Goal: Transaction & Acquisition: Book appointment/travel/reservation

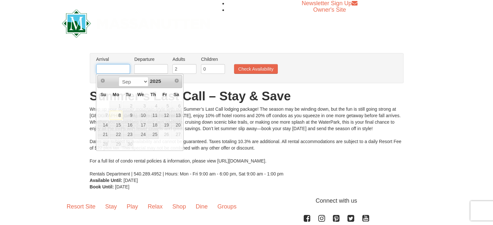
click at [117, 70] on input "text" at bounding box center [113, 69] width 34 height 10
click at [119, 124] on link "15" at bounding box center [116, 125] width 12 height 9
type input "[DATE]"
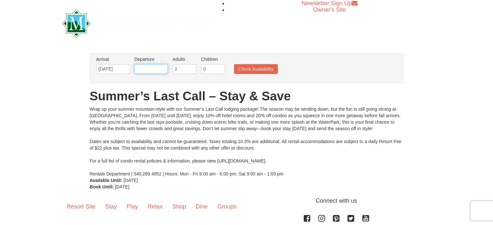
click at [161, 67] on input "text" at bounding box center [151, 69] width 34 height 10
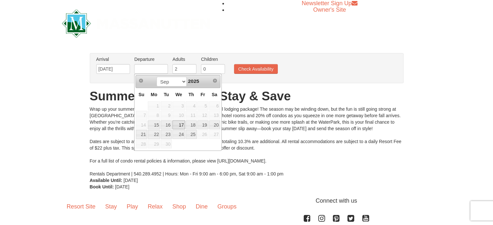
click at [180, 126] on link "17" at bounding box center [179, 125] width 13 height 9
type input "09/17/2025"
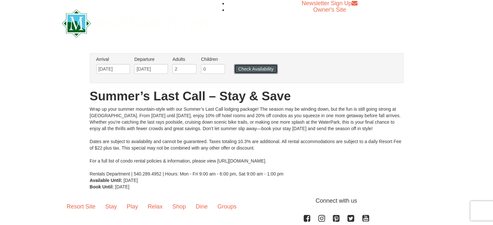
click at [262, 67] on button "Check Availability" at bounding box center [256, 69] width 44 height 10
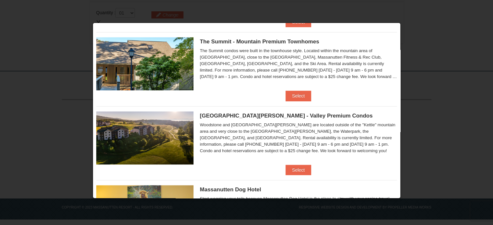
scroll to position [335, 0]
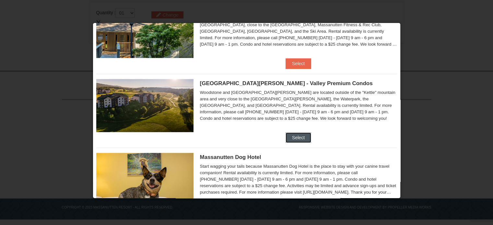
click at [295, 137] on button "Select" at bounding box center [299, 138] width 26 height 10
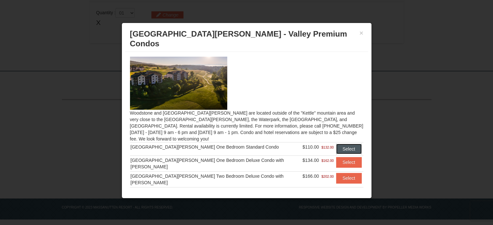
click at [337, 144] on button "Select" at bounding box center [349, 149] width 26 height 10
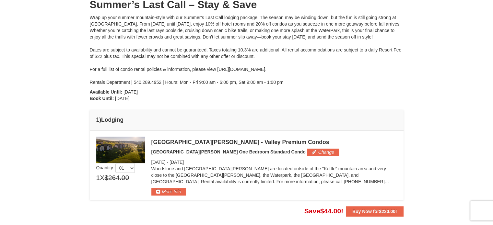
scroll to position [75, 0]
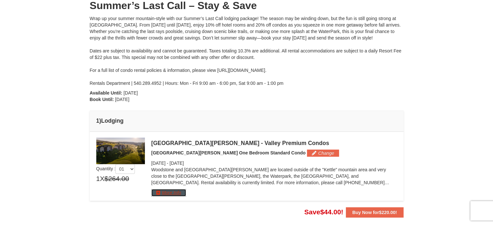
click at [171, 192] on button "More Info" at bounding box center [168, 192] width 35 height 7
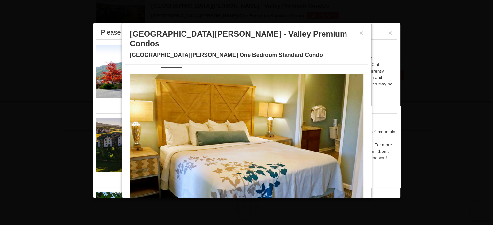
scroll to position [26, 0]
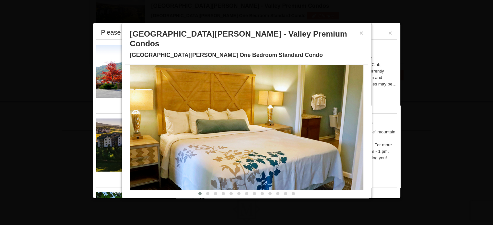
click at [320, 119] on img at bounding box center [247, 127] width 234 height 128
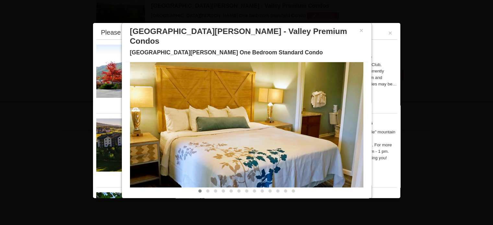
scroll to position [0, 0]
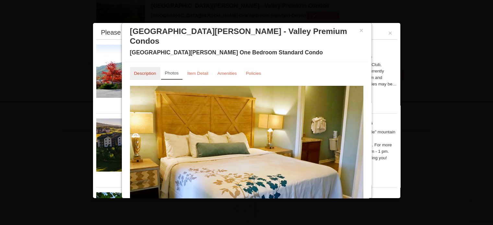
click at [149, 71] on small "Description" at bounding box center [145, 73] width 22 height 5
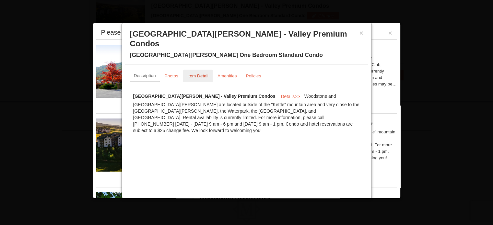
click at [193, 74] on small "Item Detail" at bounding box center [198, 76] width 21 height 5
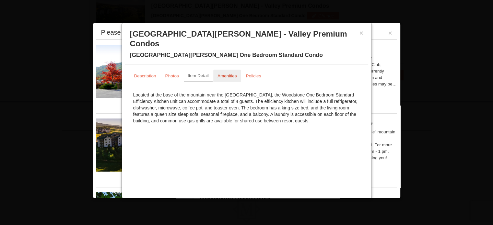
click at [222, 74] on small "Amenities" at bounding box center [227, 76] width 19 height 5
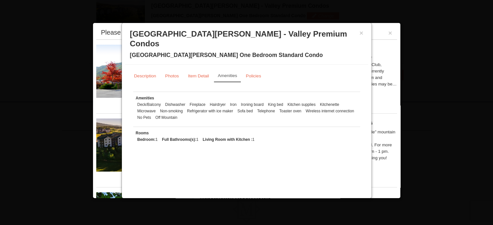
click at [419, 63] on div at bounding box center [246, 112] width 493 height 225
click at [362, 32] on button "×" at bounding box center [362, 33] width 4 height 6
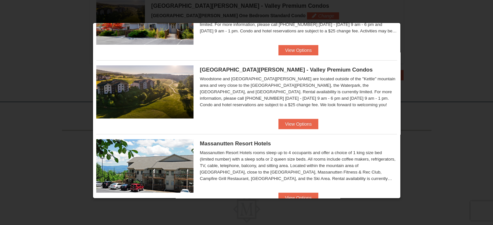
scroll to position [65, 0]
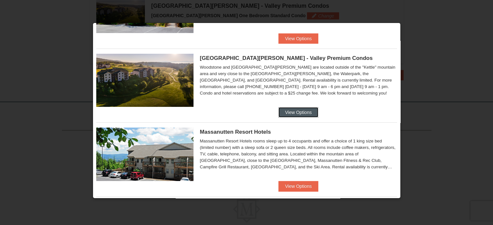
click at [292, 112] on button "View Options" at bounding box center [299, 112] width 40 height 10
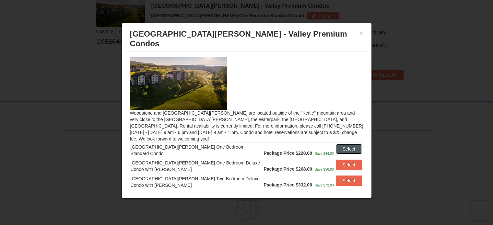
click at [342, 144] on button "Select" at bounding box center [349, 149] width 26 height 10
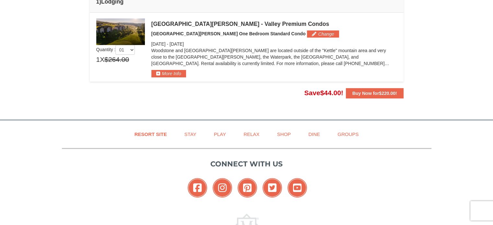
scroll to position [180, 0]
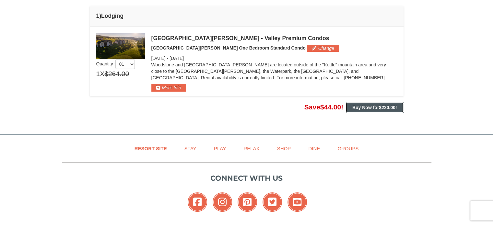
click at [376, 107] on strong "Buy Now for $220.00 !" at bounding box center [375, 107] width 45 height 5
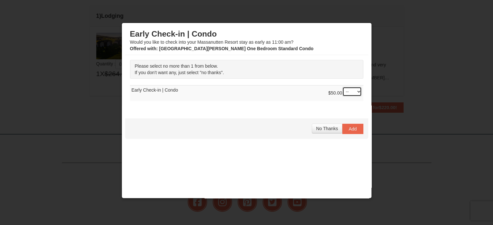
click at [354, 92] on select "-- 01" at bounding box center [352, 92] width 19 height 10
click at [323, 127] on span "No Thanks" at bounding box center [327, 128] width 22 height 5
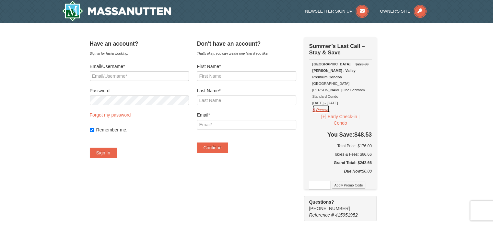
click at [329, 105] on button "Remove" at bounding box center [321, 109] width 18 height 8
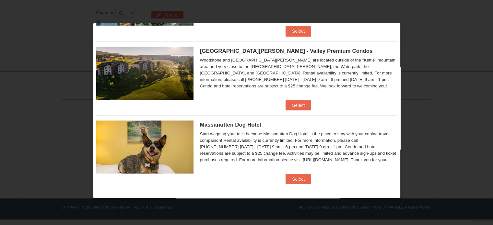
scroll to position [180, 0]
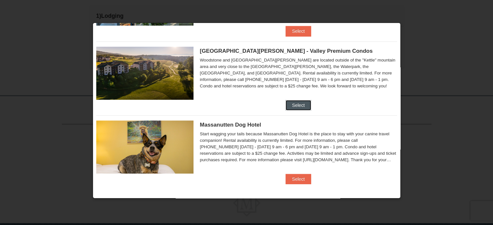
click at [294, 103] on button "Select" at bounding box center [299, 105] width 26 height 10
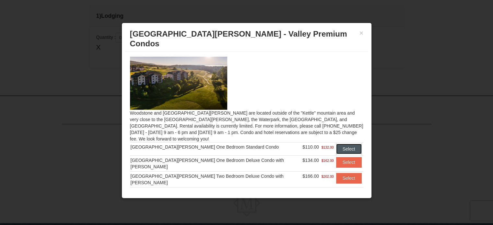
click at [340, 144] on button "Select" at bounding box center [349, 149] width 26 height 10
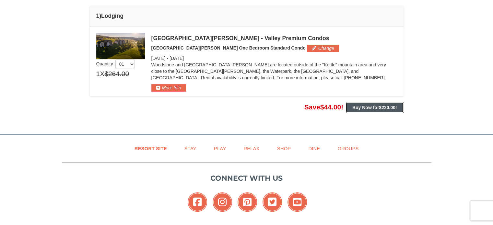
click at [371, 107] on strong "Buy Now for $220.00 !" at bounding box center [375, 107] width 45 height 5
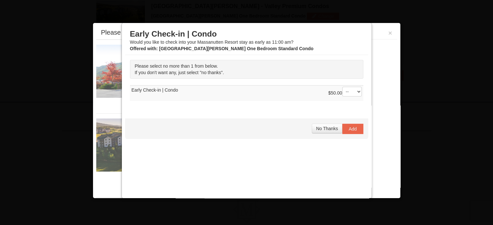
scroll to position [212, 0]
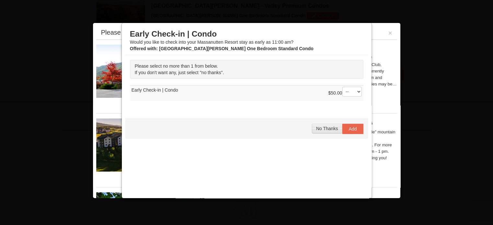
click at [319, 128] on span "No Thanks" at bounding box center [327, 128] width 22 height 5
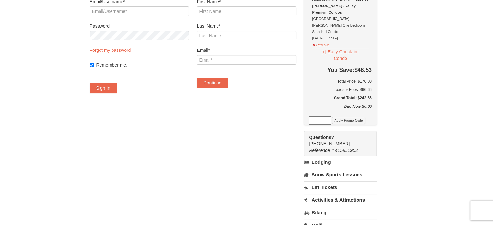
scroll to position [97, 0]
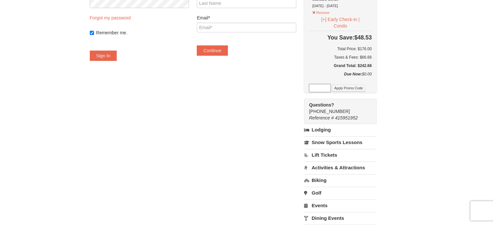
click at [325, 187] on link "Golf" at bounding box center [340, 193] width 72 height 12
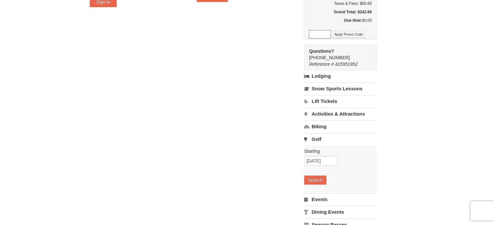
scroll to position [162, 0]
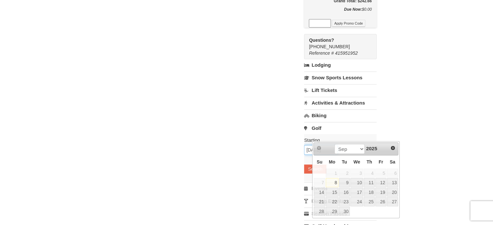
click at [338, 145] on input "[DATE]" at bounding box center [321, 150] width 34 height 10
click at [345, 191] on link "16" at bounding box center [344, 192] width 11 height 9
type input "[DATE]"
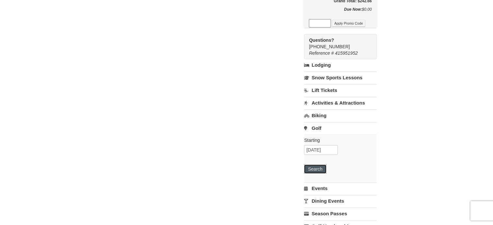
click at [326, 165] on button "Search" at bounding box center [315, 169] width 22 height 9
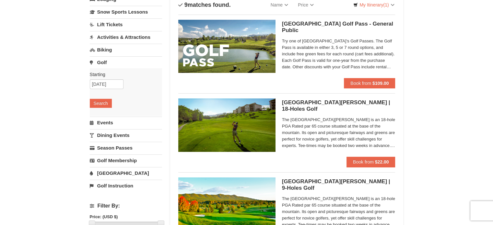
scroll to position [65, 0]
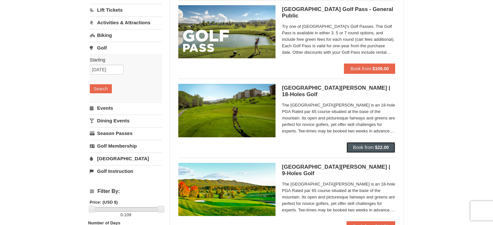
click at [369, 146] on span "Book from" at bounding box center [363, 147] width 21 height 5
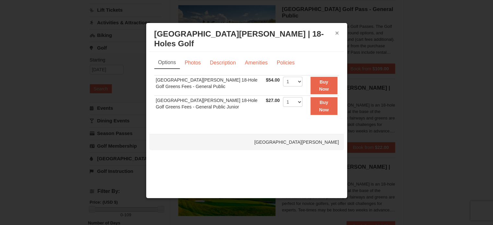
click at [338, 32] on button "×" at bounding box center [337, 33] width 4 height 6
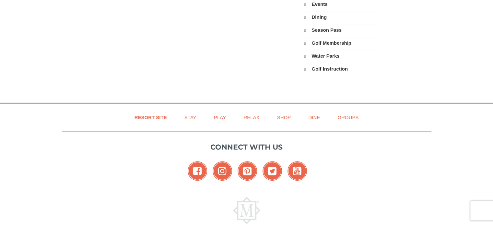
scroll to position [163, 0]
select select "9"
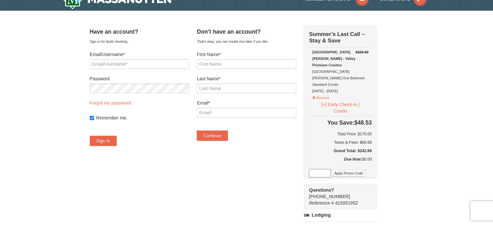
scroll to position [0, 0]
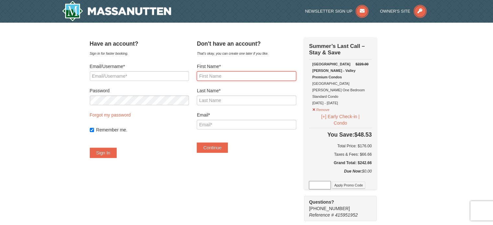
click at [238, 76] on input "First Name*" at bounding box center [246, 76] width 99 height 10
type input "GREGORY"
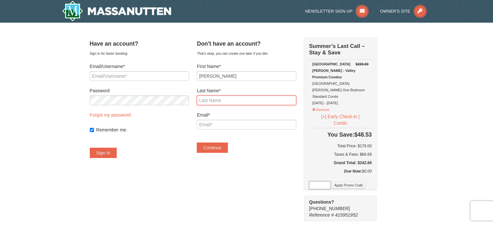
type input "COOK"
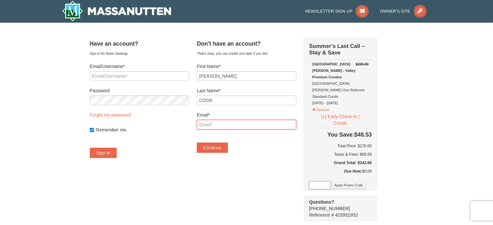
type input "[EMAIL_ADDRESS][DOMAIN_NAME]"
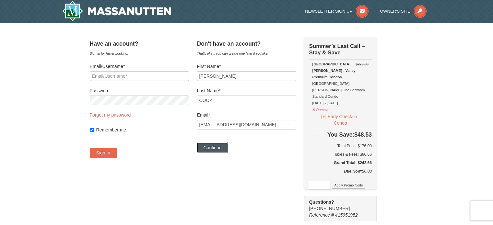
click at [219, 148] on button "Continue" at bounding box center [212, 148] width 31 height 10
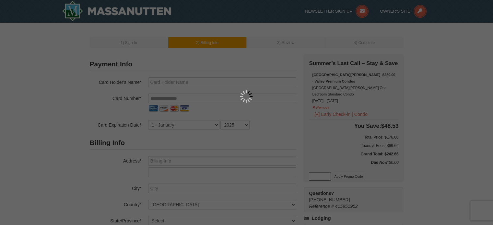
type input "[PERSON_NAME]"
type input "[EMAIL_ADDRESS][DOMAIN_NAME]"
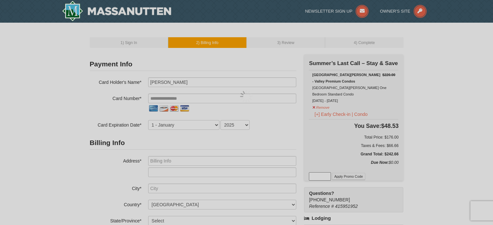
select select "9"
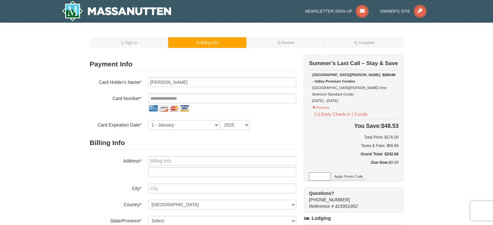
scroll to position [32, 0]
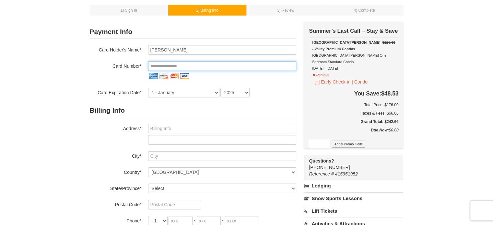
click at [207, 65] on input "tel" at bounding box center [222, 66] width 148 height 10
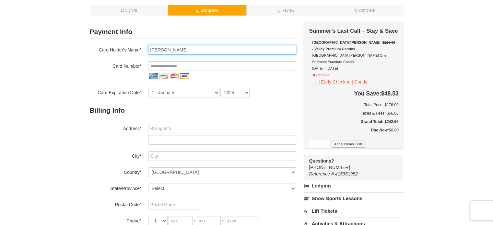
type input "GREGORY S COOK"
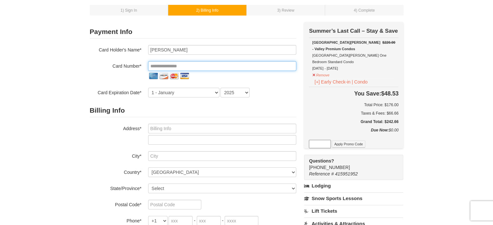
type input "**********"
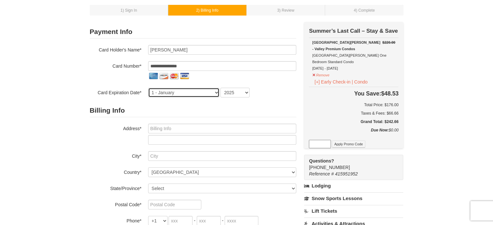
select select "7"
select select "2030"
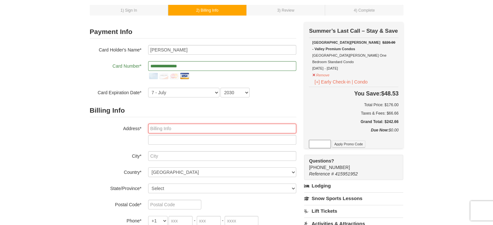
click at [186, 128] on input "text" at bounding box center [222, 129] width 148 height 10
type input "4518 Huntsman Court"
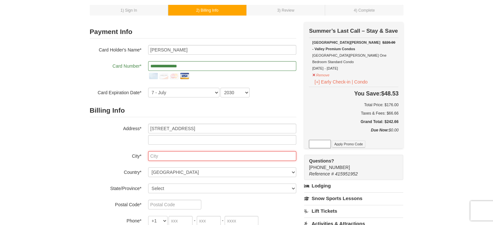
type input "Castle Hayne"
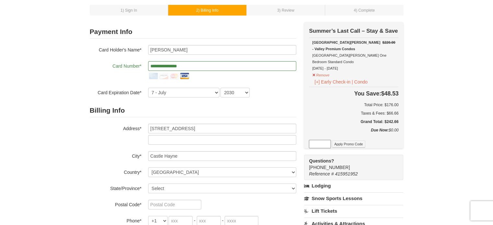
select select "NC"
type input "28429"
type input "405"
type input "923"
type input "6764"
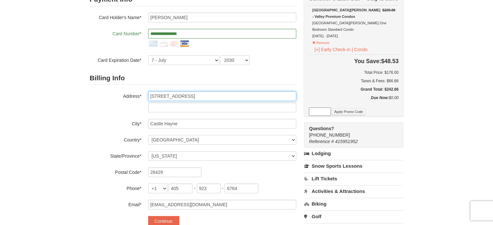
scroll to position [97, 0]
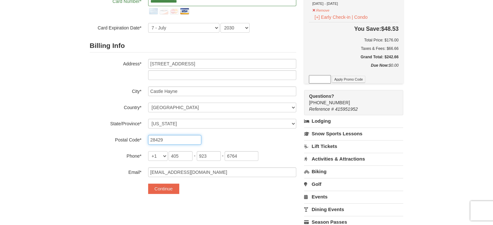
click at [192, 137] on input "28429" at bounding box center [174, 140] width 53 height 10
type input "28429"
drag, startPoint x: 168, startPoint y: 189, endPoint x: 171, endPoint y: 184, distance: 6.0
click at [168, 188] on button "Continue" at bounding box center [163, 189] width 31 height 10
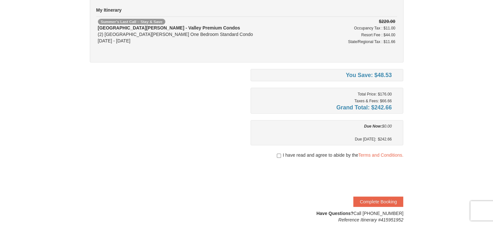
scroll to position [65, 0]
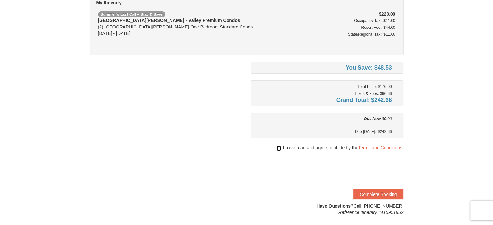
click at [279, 148] on input "checkbox" at bounding box center [279, 148] width 4 height 5
checkbox input "true"
click at [376, 192] on button "Complete Booking" at bounding box center [379, 194] width 50 height 10
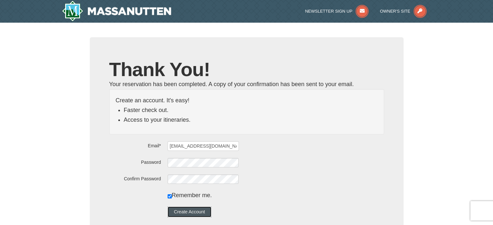
click at [196, 212] on button "Create Account" at bounding box center [190, 212] width 44 height 10
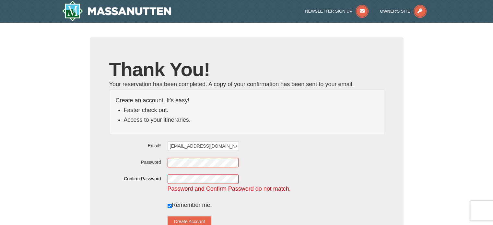
click at [174, 159] on div "Password" at bounding box center [246, 163] width 275 height 10
click at [164, 179] on div "Confirm Password Password and Confirm Password do not match." at bounding box center [246, 184] width 275 height 20
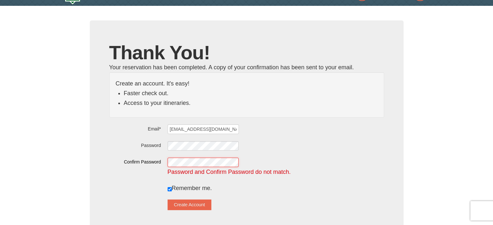
scroll to position [65, 0]
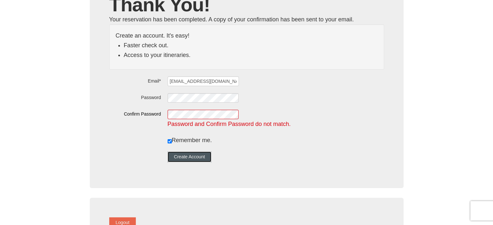
click at [206, 156] on button "Create Account" at bounding box center [190, 157] width 44 height 10
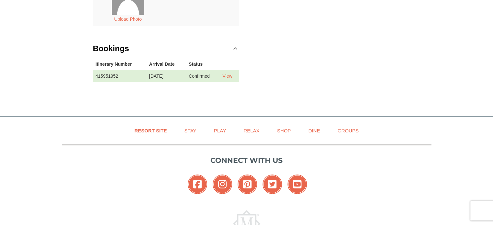
scroll to position [162, 0]
click at [230, 74] on link "View" at bounding box center [228, 75] width 10 height 5
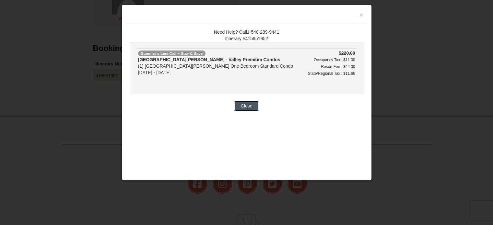
click at [247, 107] on button "Close" at bounding box center [247, 106] width 25 height 10
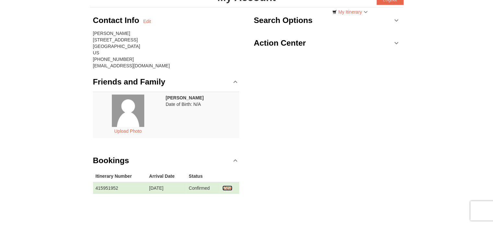
scroll to position [0, 0]
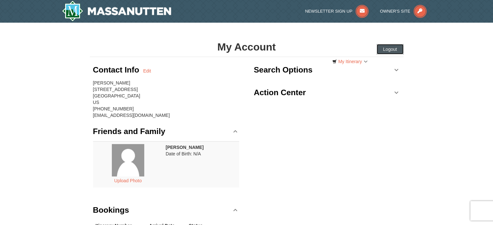
click at [389, 49] on button "Logout" at bounding box center [390, 49] width 27 height 10
